Goal: Information Seeking & Learning: Learn about a topic

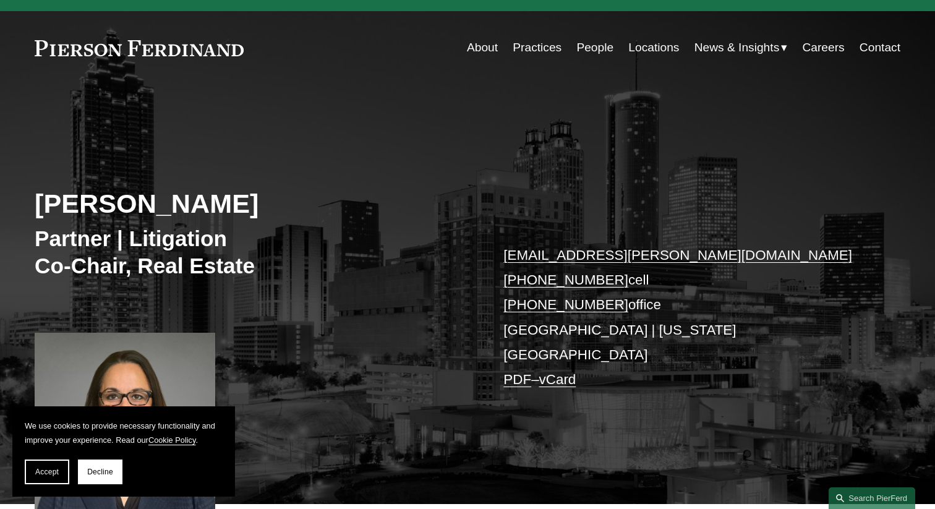
scroll to position [30, 0]
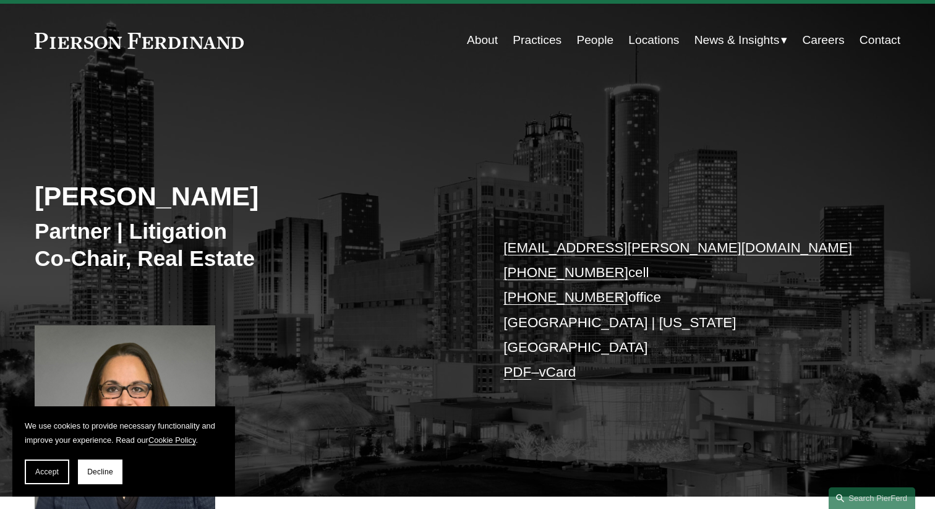
click at [546, 39] on link "Practices" at bounding box center [536, 39] width 49 height 23
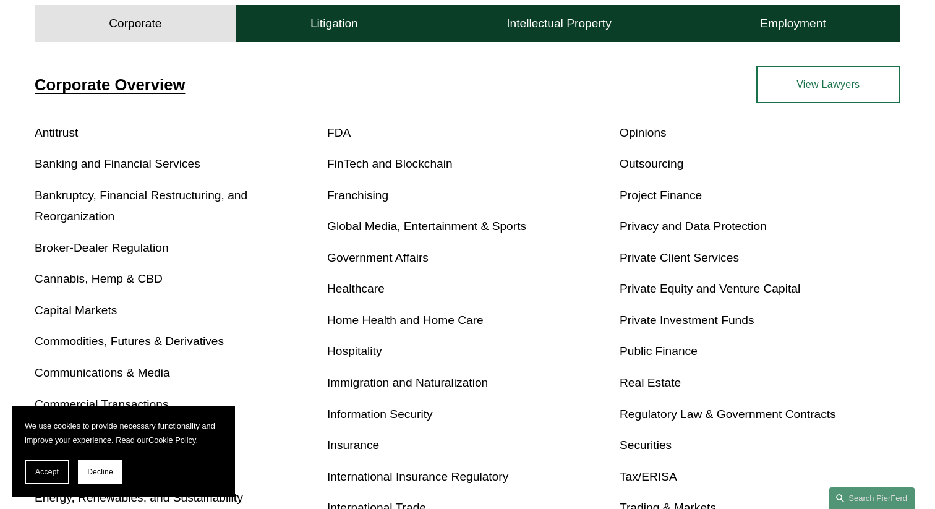
scroll to position [468, 0]
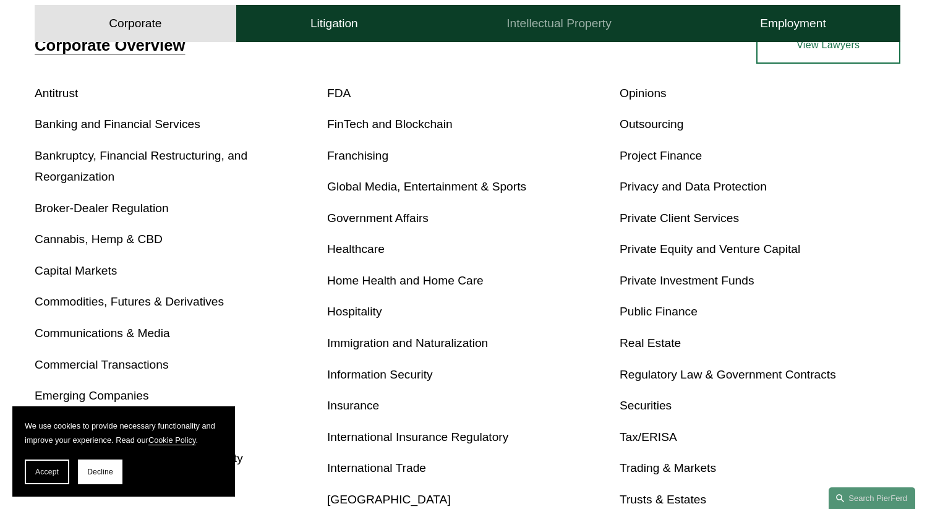
click at [541, 25] on h4 "Intellectual Property" at bounding box center [558, 23] width 105 height 15
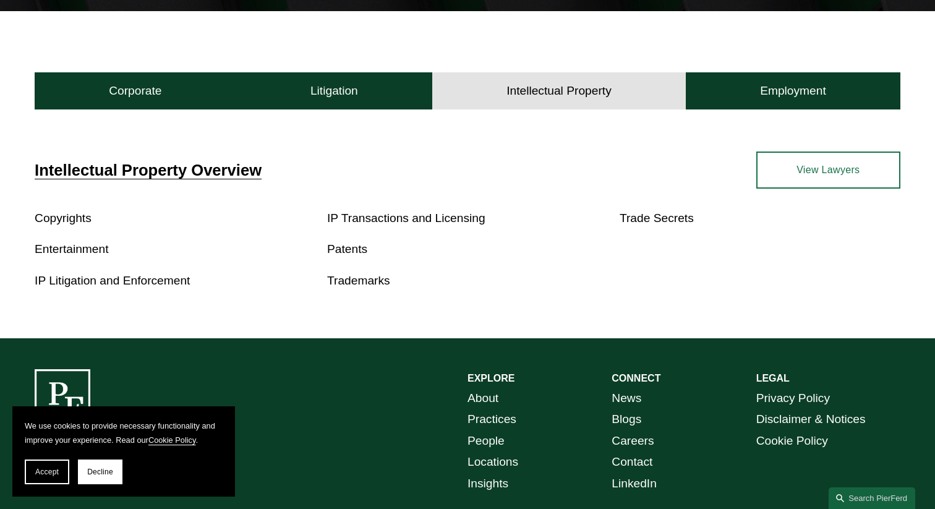
scroll to position [347, 0]
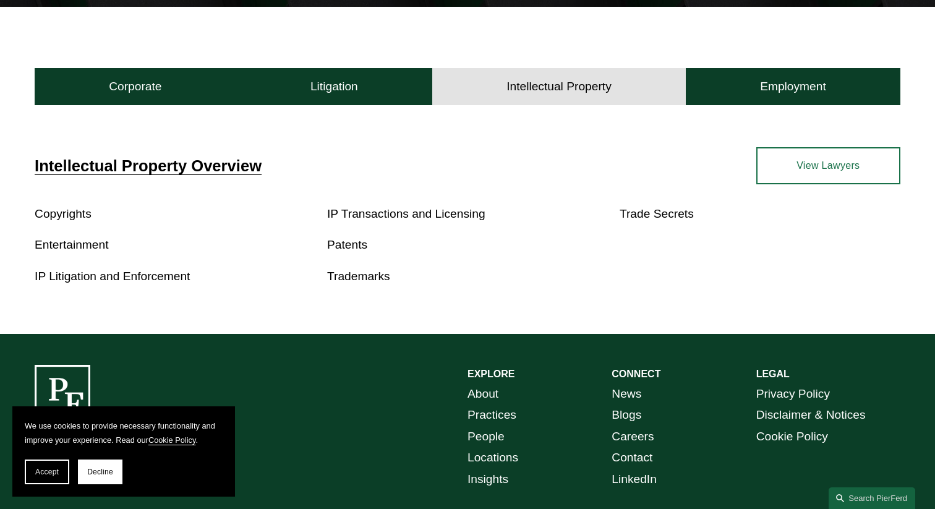
click at [339, 246] on link "Patents" at bounding box center [347, 244] width 40 height 13
